Goal: Navigation & Orientation: Find specific page/section

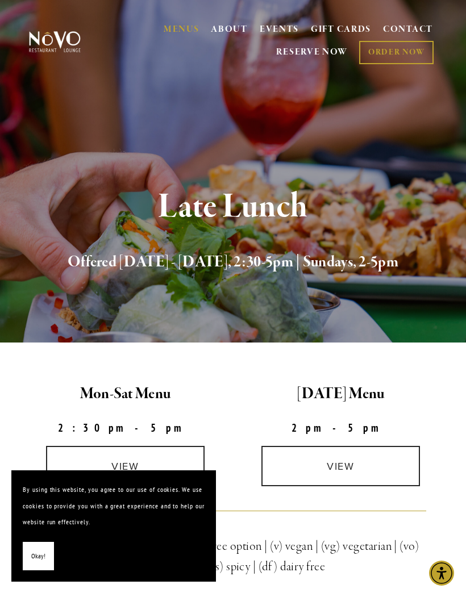
click at [40, 548] on button "Okay!" at bounding box center [38, 556] width 31 height 29
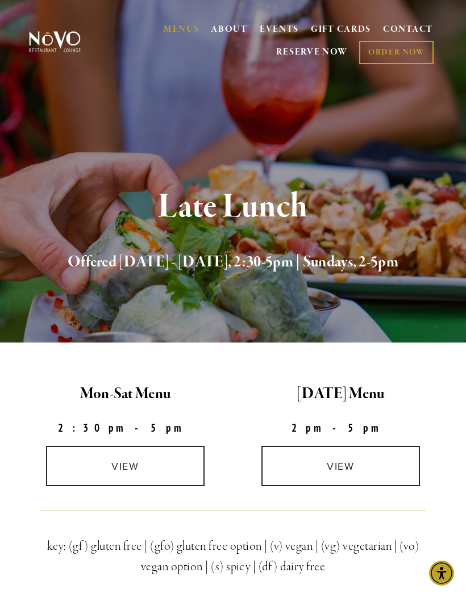
click at [136, 465] on link "view" at bounding box center [125, 466] width 159 height 40
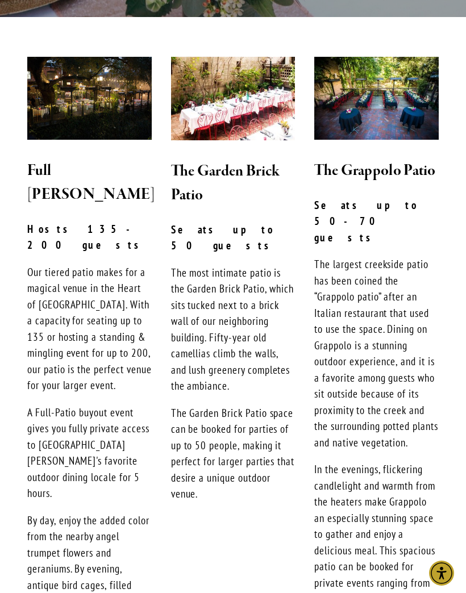
scroll to position [276, 0]
click at [215, 176] on h2 "The Garden Brick Patio" at bounding box center [233, 184] width 124 height 48
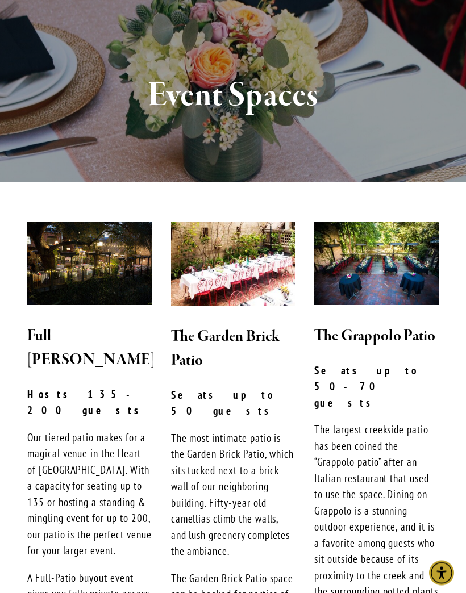
scroll to position [110, 0]
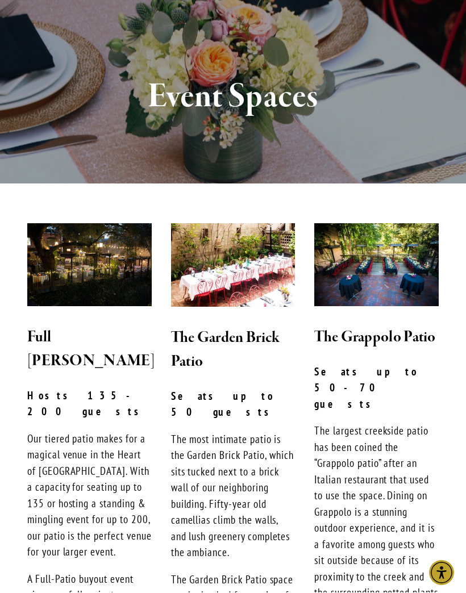
click at [228, 267] on img at bounding box center [233, 266] width 124 height 84
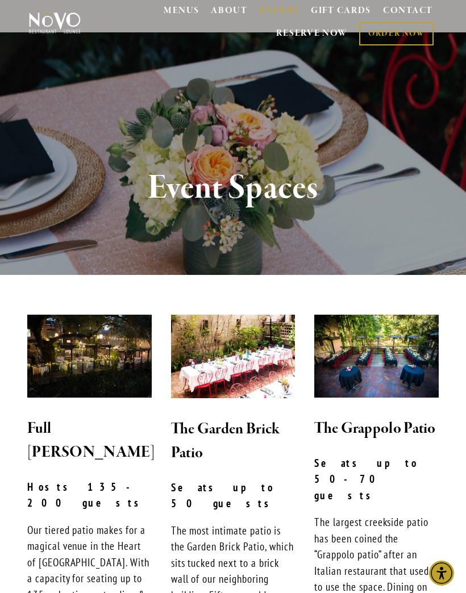
scroll to position [0, 0]
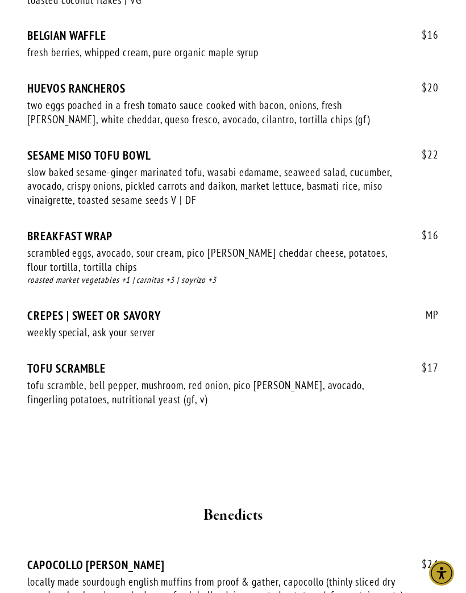
scroll to position [1409, 0]
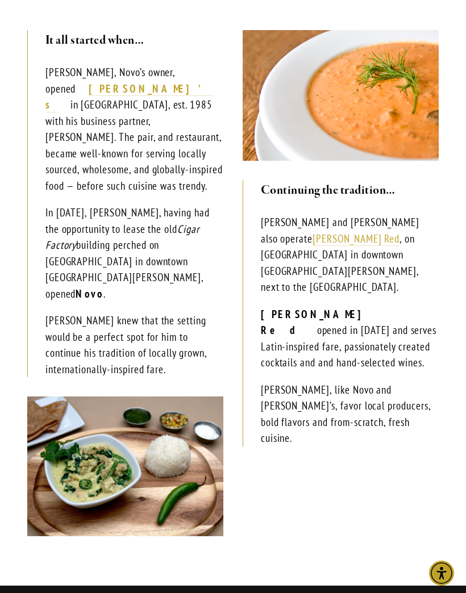
scroll to position [302, 0]
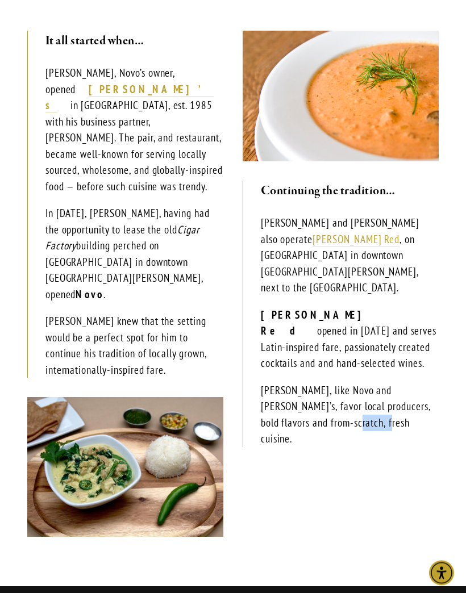
click at [328, 445] on div "It all started when… Robin Covey, Novo’s owner, opened Robin’s in Cambria, est.…" at bounding box center [233, 289] width 431 height 516
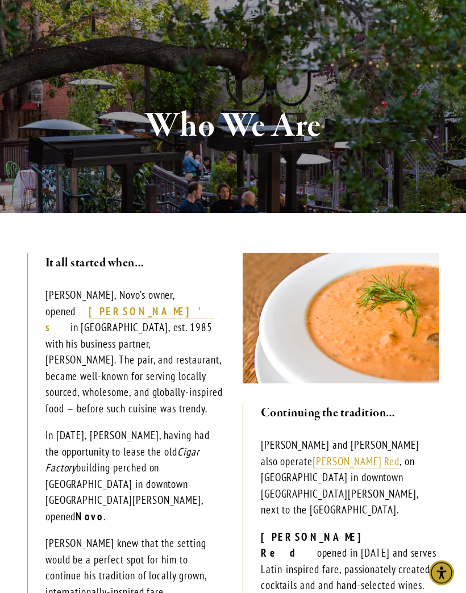
scroll to position [0, 0]
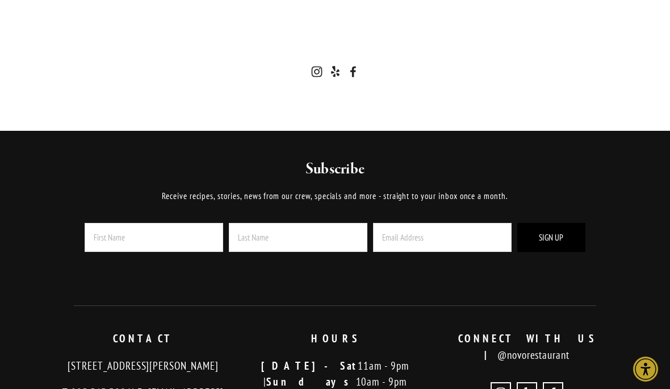
scroll to position [2682, 0]
